Goal: Find specific page/section: Find specific page/section

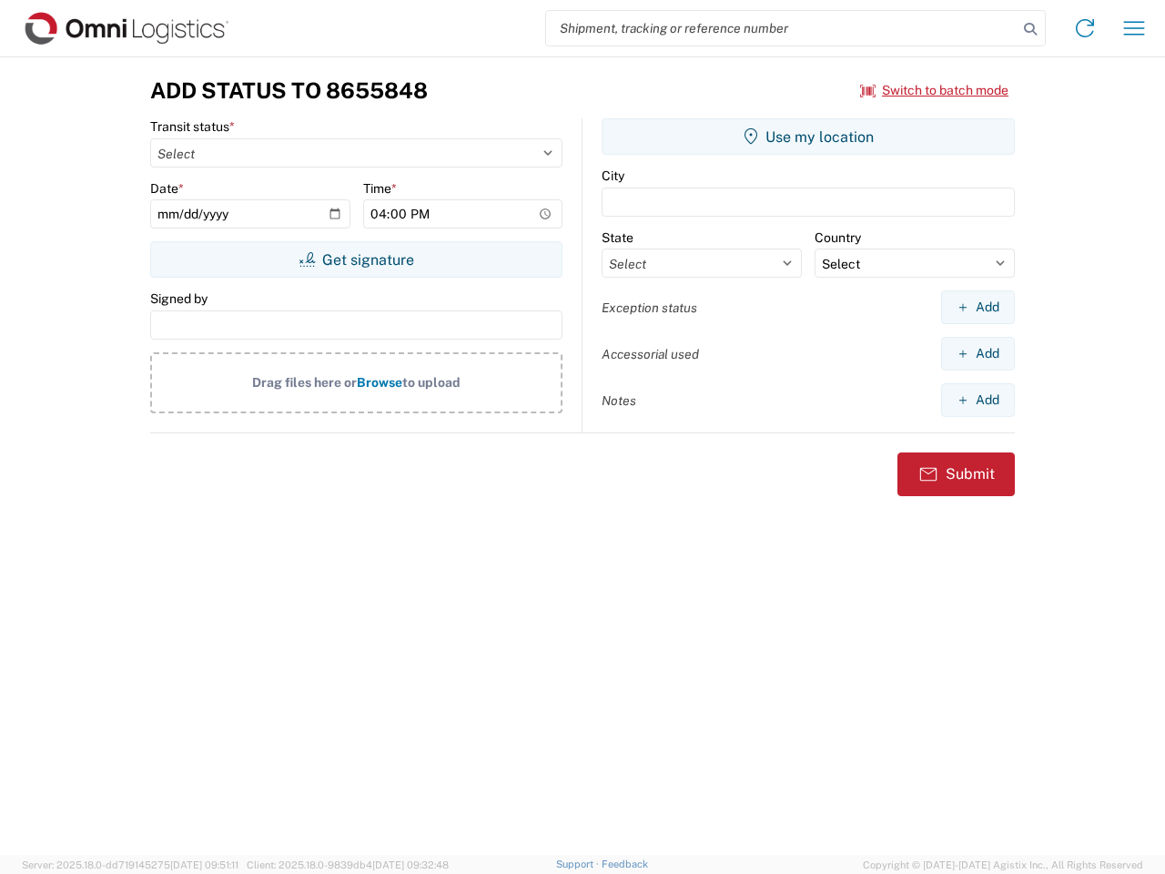
click at [782, 28] on input "search" at bounding box center [782, 28] width 472 height 35
click at [1031, 29] on icon at bounding box center [1030, 28] width 25 height 25
click at [1085, 28] on icon at bounding box center [1085, 28] width 29 height 29
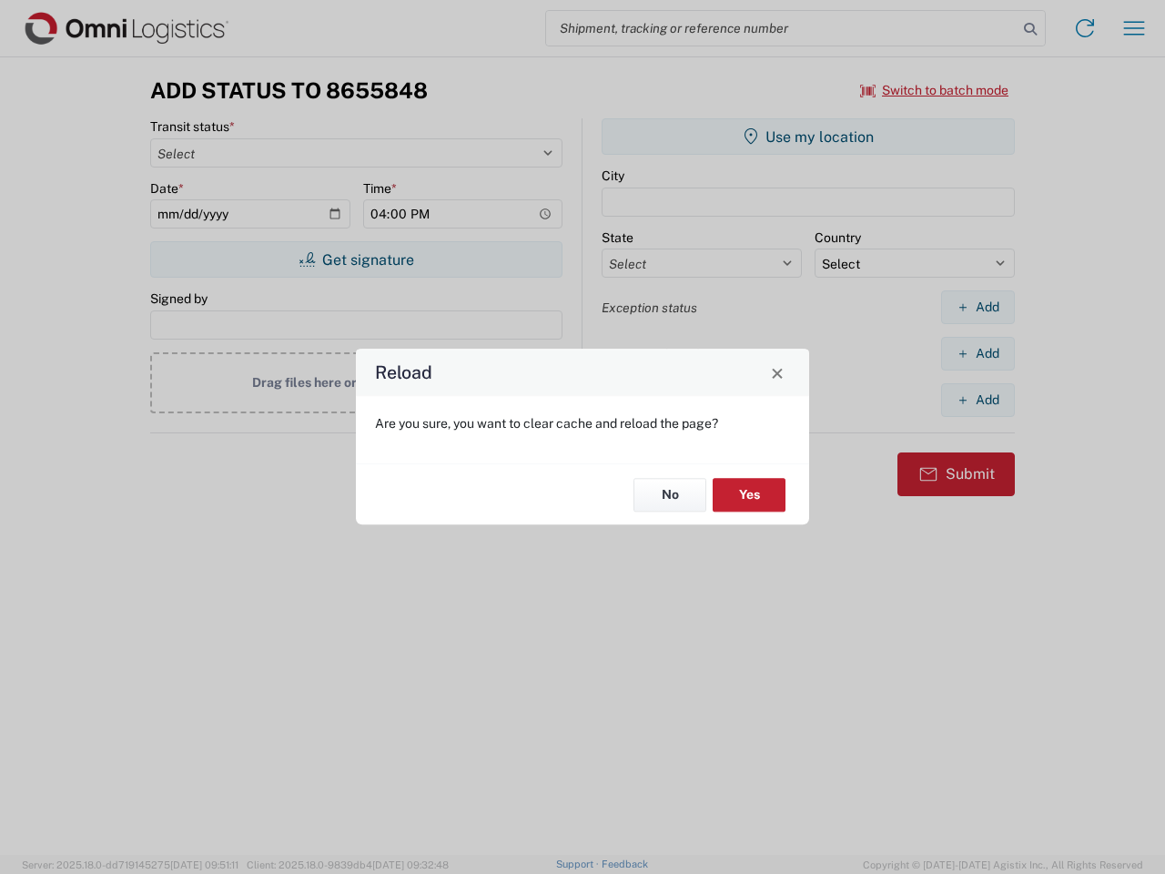
click at [1134, 28] on div "Reload Are you sure, you want to clear cache and reload the page? No Yes" at bounding box center [582, 437] width 1165 height 874
click at [935, 90] on div "Reload Are you sure, you want to clear cache and reload the page? No Yes" at bounding box center [582, 437] width 1165 height 874
click at [356, 259] on div "Reload Are you sure, you want to clear cache and reload the page? No Yes" at bounding box center [582, 437] width 1165 height 874
click at [808, 137] on div "Reload Are you sure, you want to clear cache and reload the page? No Yes" at bounding box center [582, 437] width 1165 height 874
click at [978, 307] on div "Reload Are you sure, you want to clear cache and reload the page? No Yes" at bounding box center [582, 437] width 1165 height 874
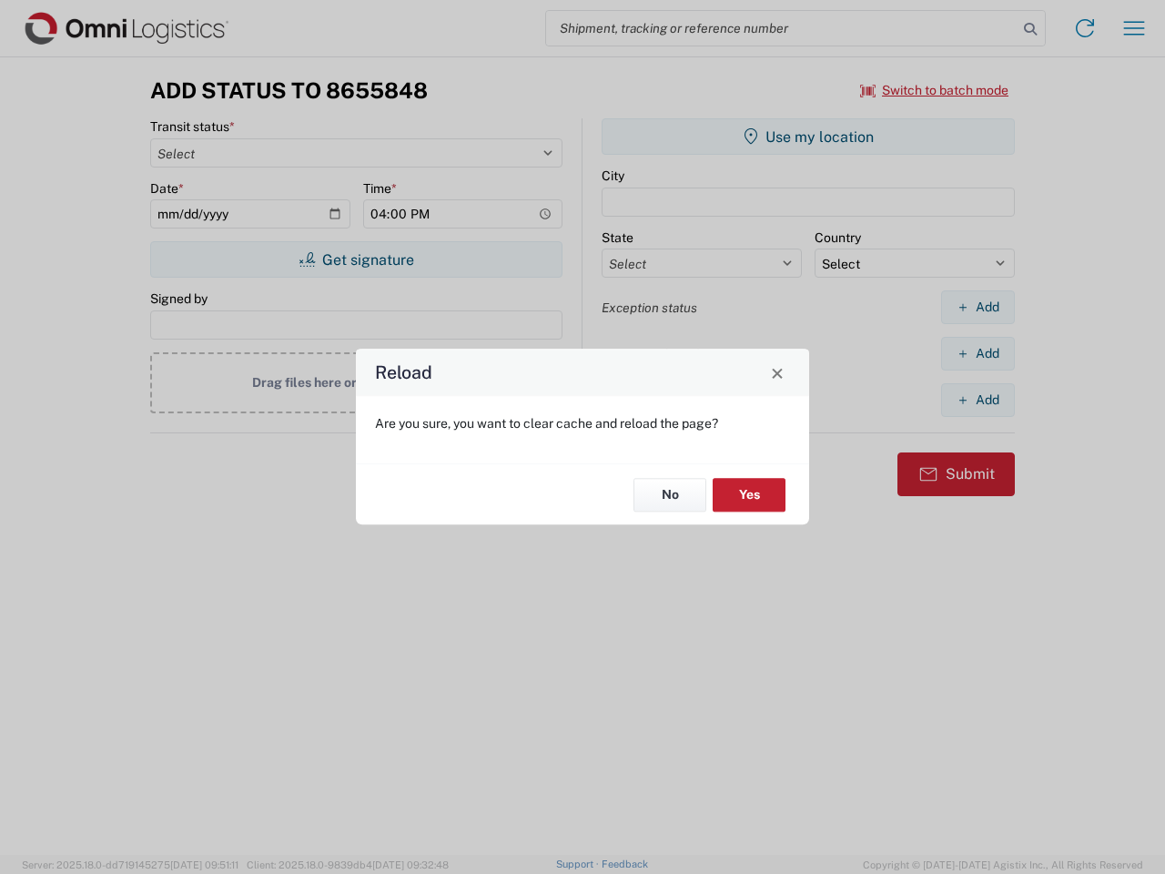
click at [978, 353] on div "Reload Are you sure, you want to clear cache and reload the page? No Yes" at bounding box center [582, 437] width 1165 height 874
click at [978, 400] on div "Reload Are you sure, you want to clear cache and reload the page? No Yes" at bounding box center [582, 437] width 1165 height 874
